Goal: Check status

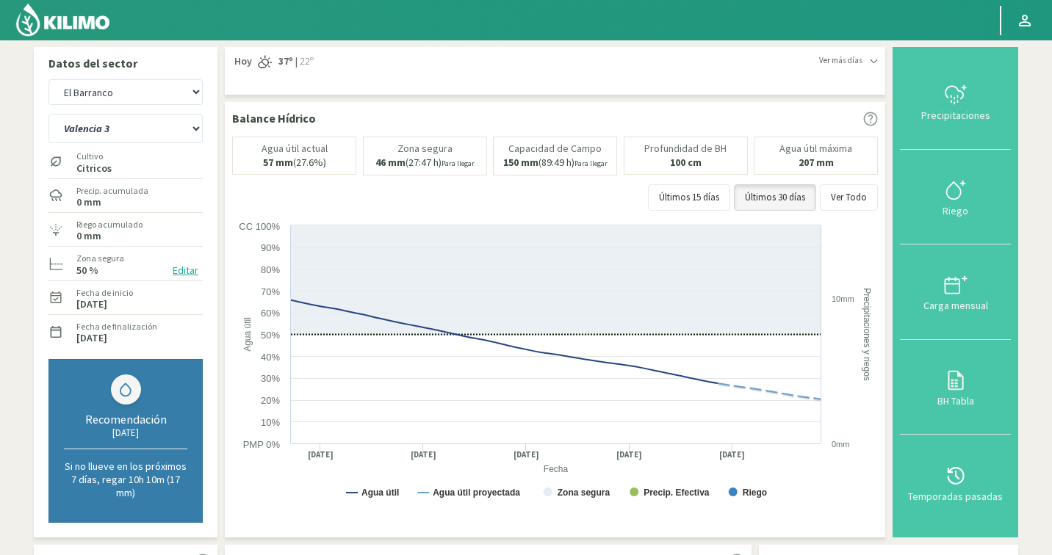
select select "2873: Object"
select select "80: Object"
select select "3309: Object"
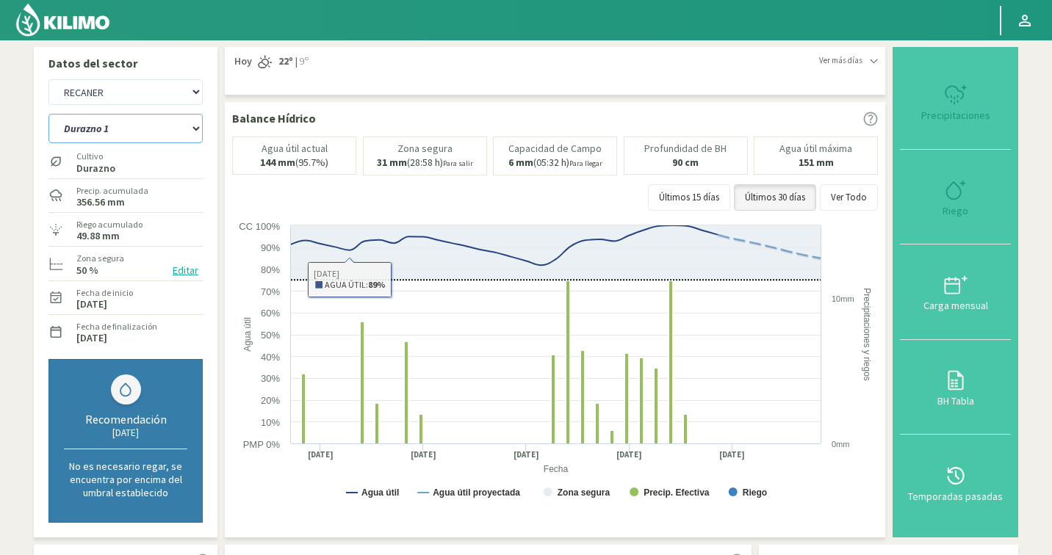
click at [73, 124] on select "Durazno 1 Durazno 2 Lote 1 Manzana Lote 2 Manzana Lote 2V Manzana Lote 3 Manzan…" at bounding box center [125, 128] width 154 height 29
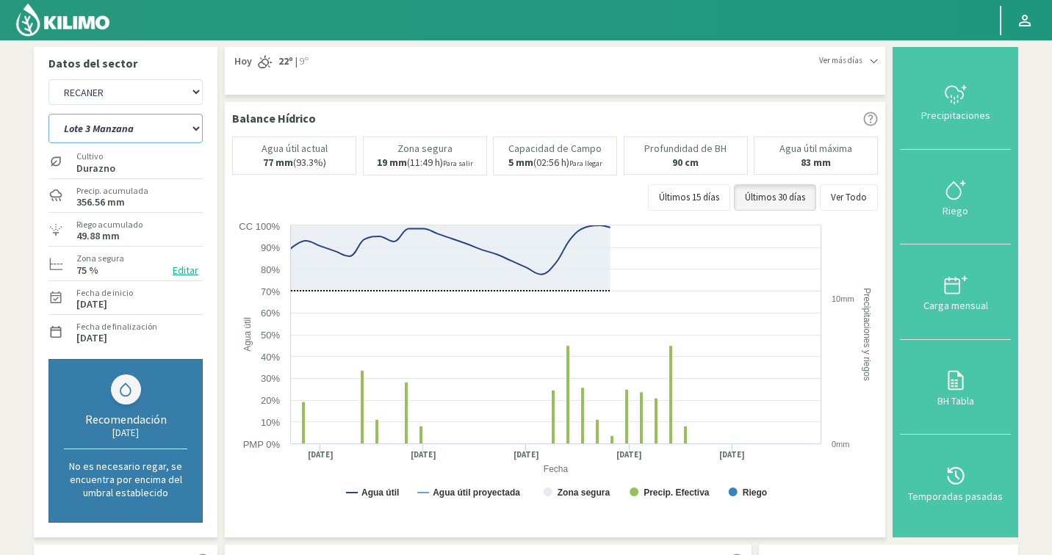
select select "82: Object"
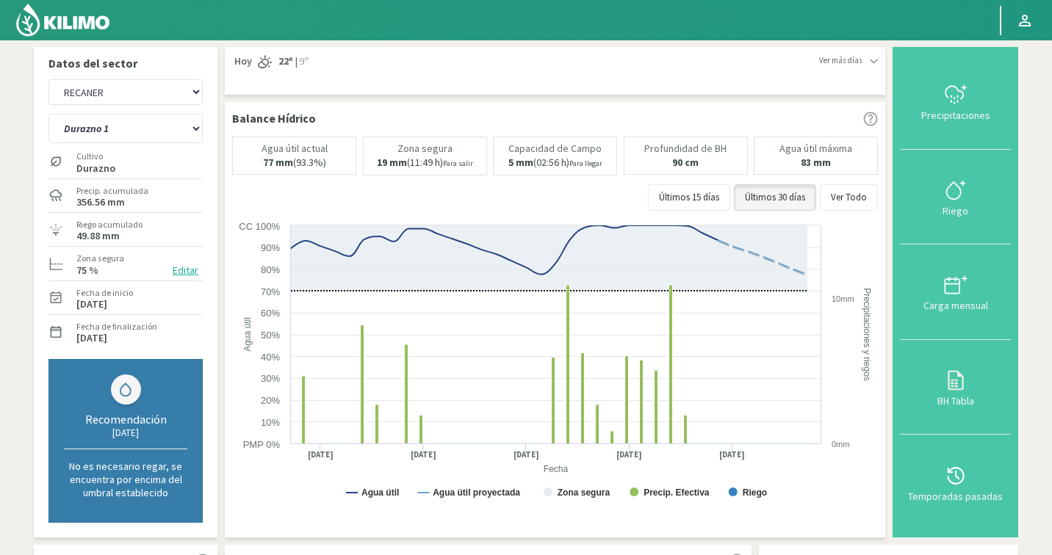
select select "3587: Object"
select select "97: Object"
click at [154, 105] on div "Agr. Cardonal Agr. El [PERSON_NAME] [PERSON_NAME] [GEOGRAPHIC_DATA] - IC Agríco…" at bounding box center [125, 92] width 154 height 33
click at [131, 98] on select "Agr. Cardonal Agr. El [PERSON_NAME] [PERSON_NAME] [GEOGRAPHIC_DATA] - IC Agríco…" at bounding box center [125, 92] width 154 height 26
